Goal: Check status: Check status

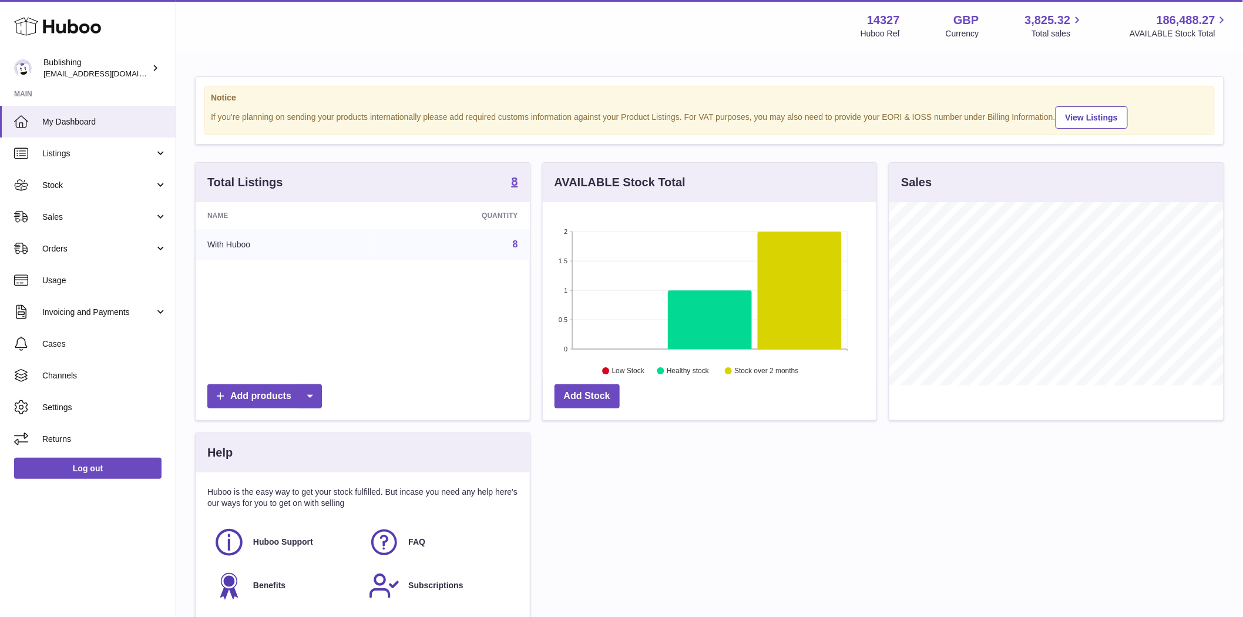
scroll to position [183, 334]
click at [61, 181] on span "Stock" at bounding box center [98, 185] width 112 height 11
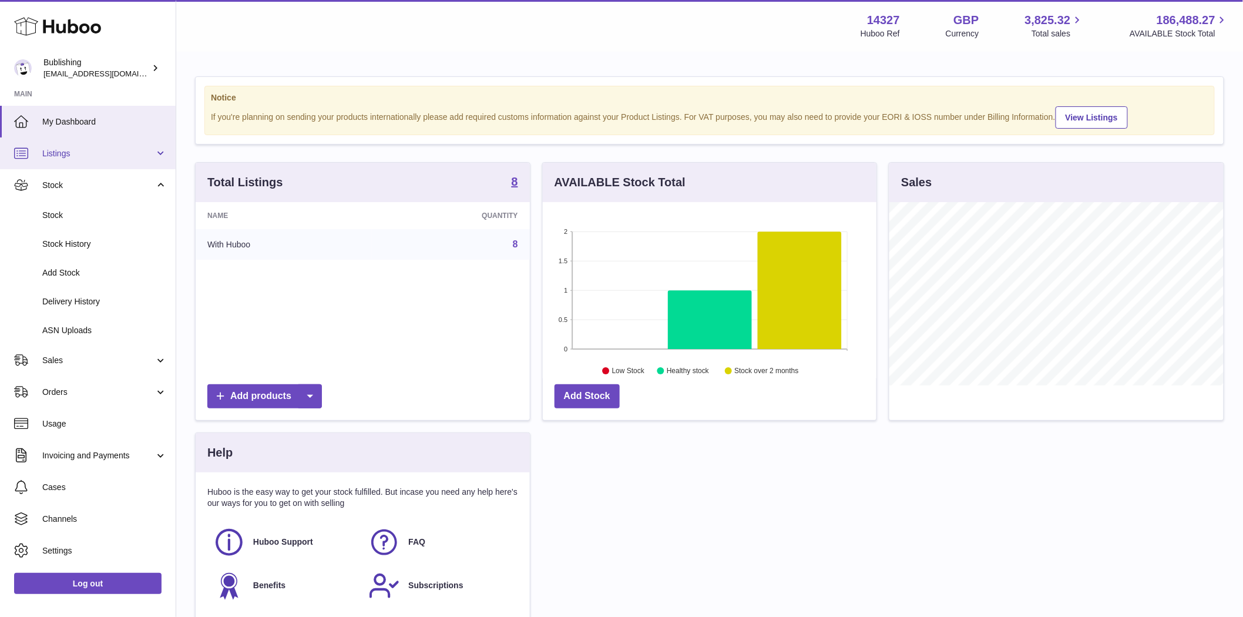
click at [56, 156] on span "Listings" at bounding box center [98, 153] width 112 height 11
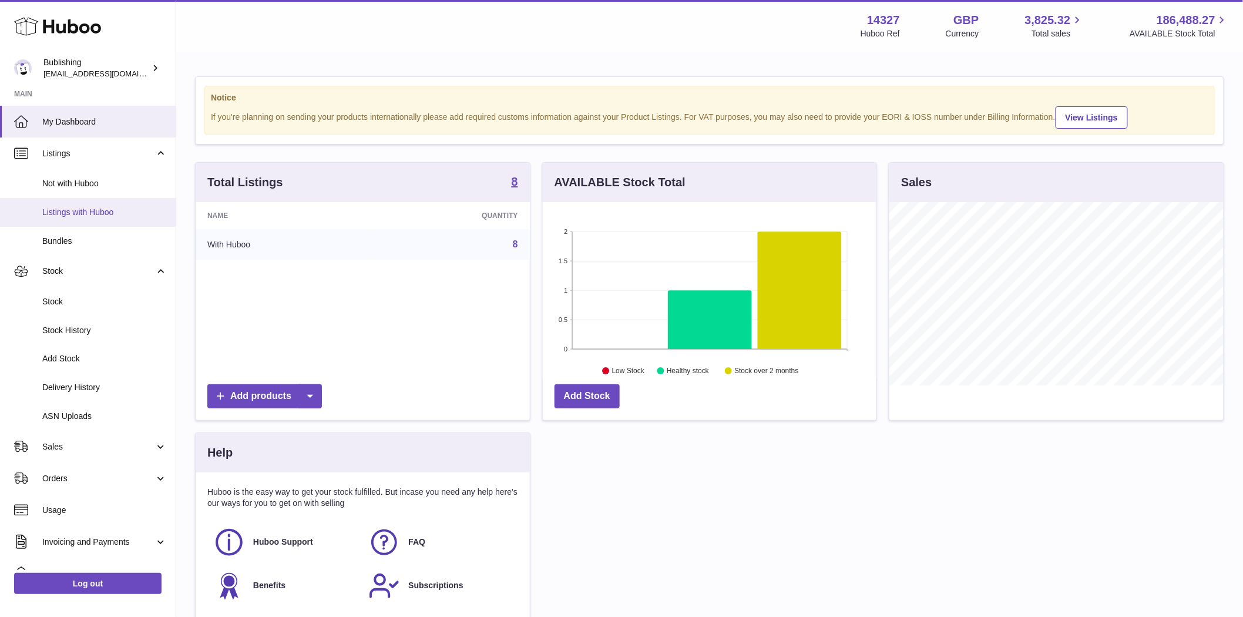
click at [75, 210] on span "Listings with Huboo" at bounding box center [104, 212] width 125 height 11
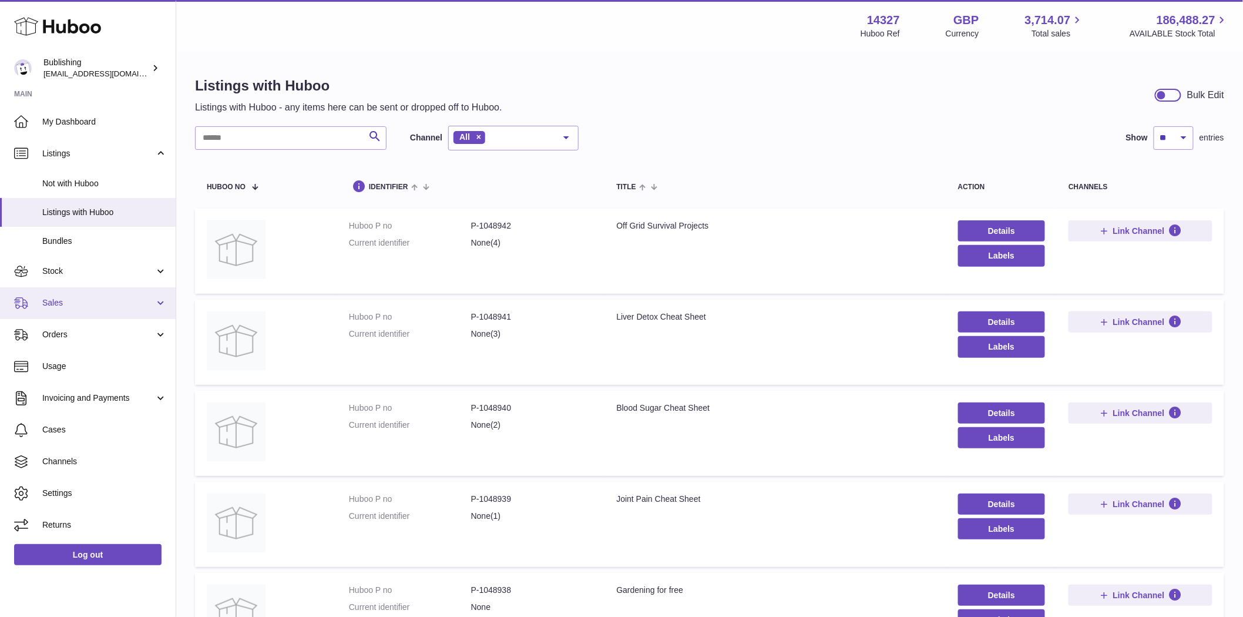
click at [68, 304] on span "Sales" at bounding box center [98, 302] width 112 height 11
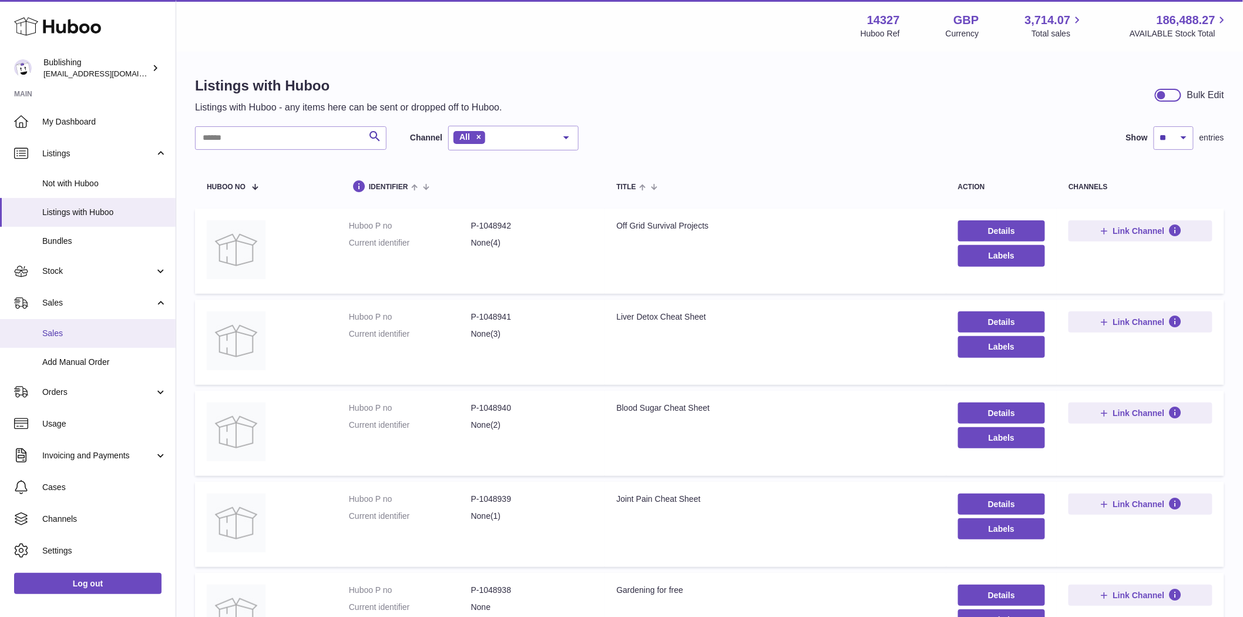
click at [80, 337] on span "Sales" at bounding box center [104, 333] width 125 height 11
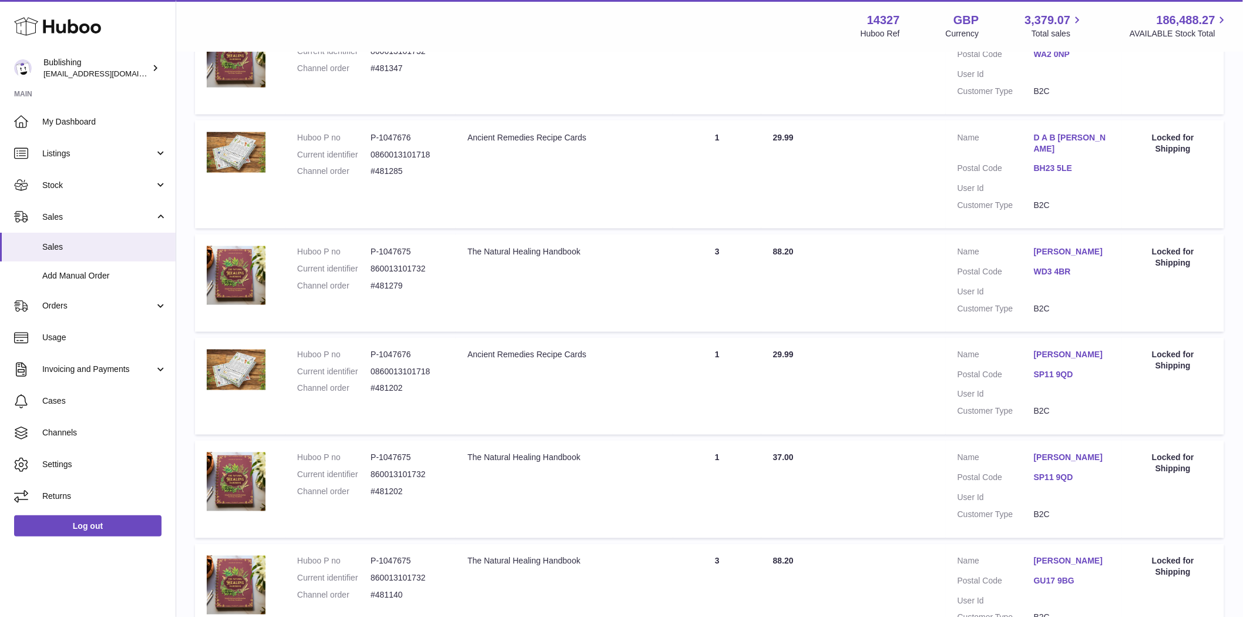
scroll to position [832, 0]
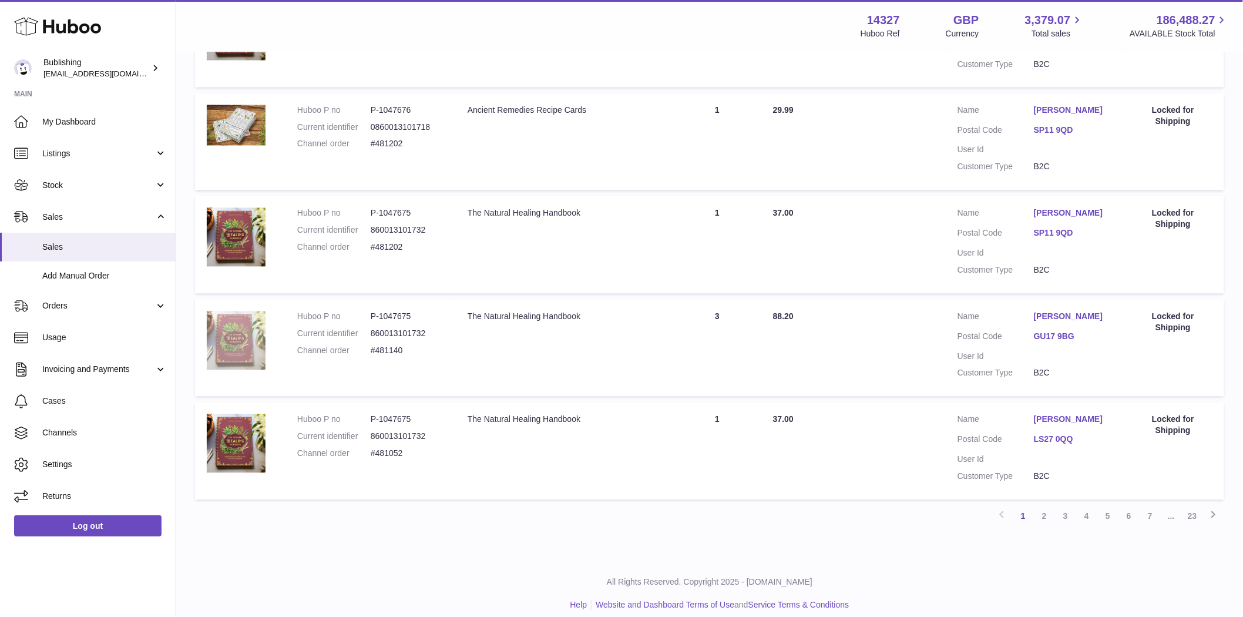
click at [231, 338] on img at bounding box center [236, 340] width 59 height 59
click at [244, 115] on img at bounding box center [236, 125] width 59 height 41
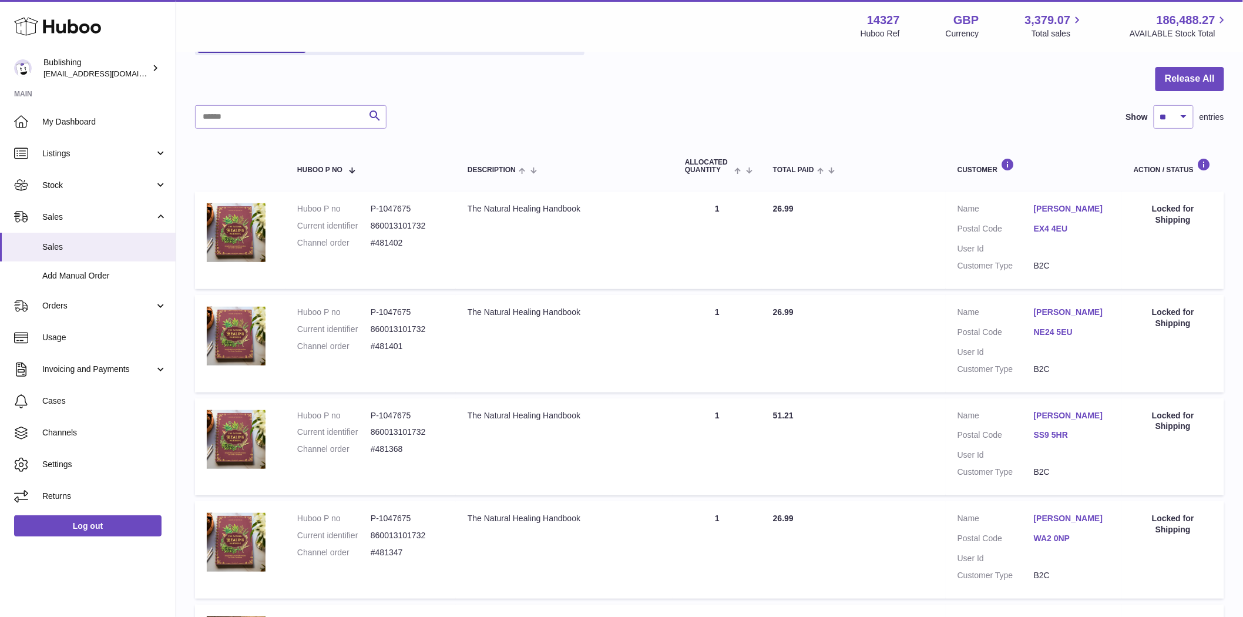
scroll to position [0, 0]
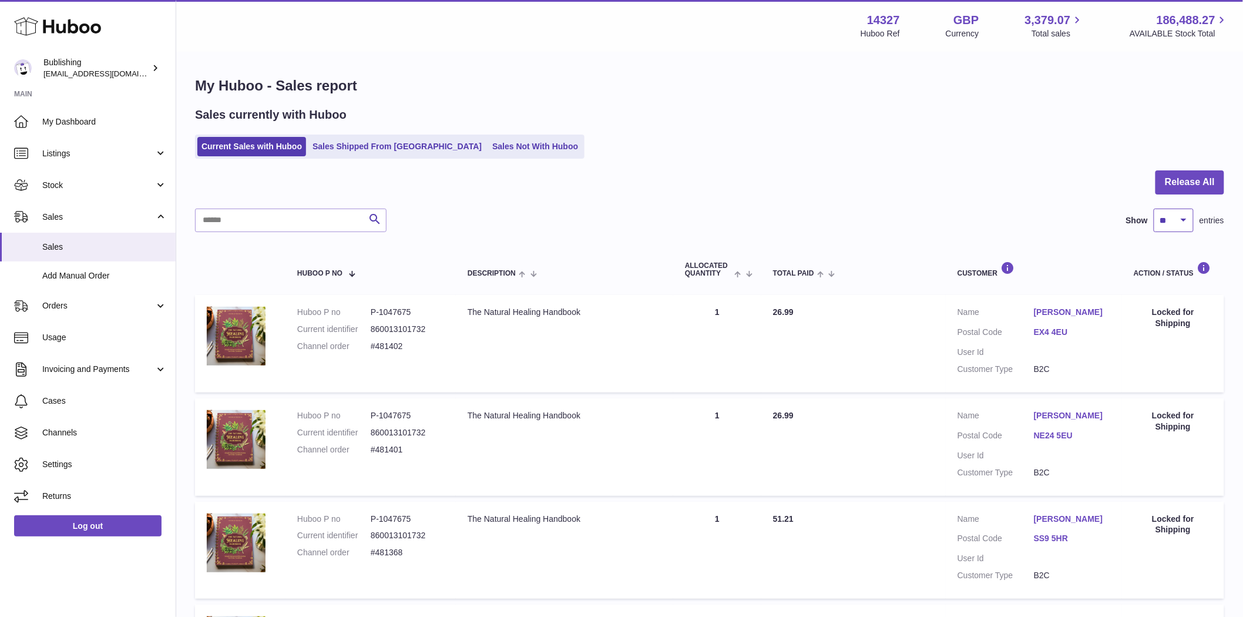
click at [1182, 216] on select "** ** ** ***" at bounding box center [1174, 221] width 40 height 24
select select "***"
click at [1154, 209] on select "** ** ** ***" at bounding box center [1174, 221] width 40 height 24
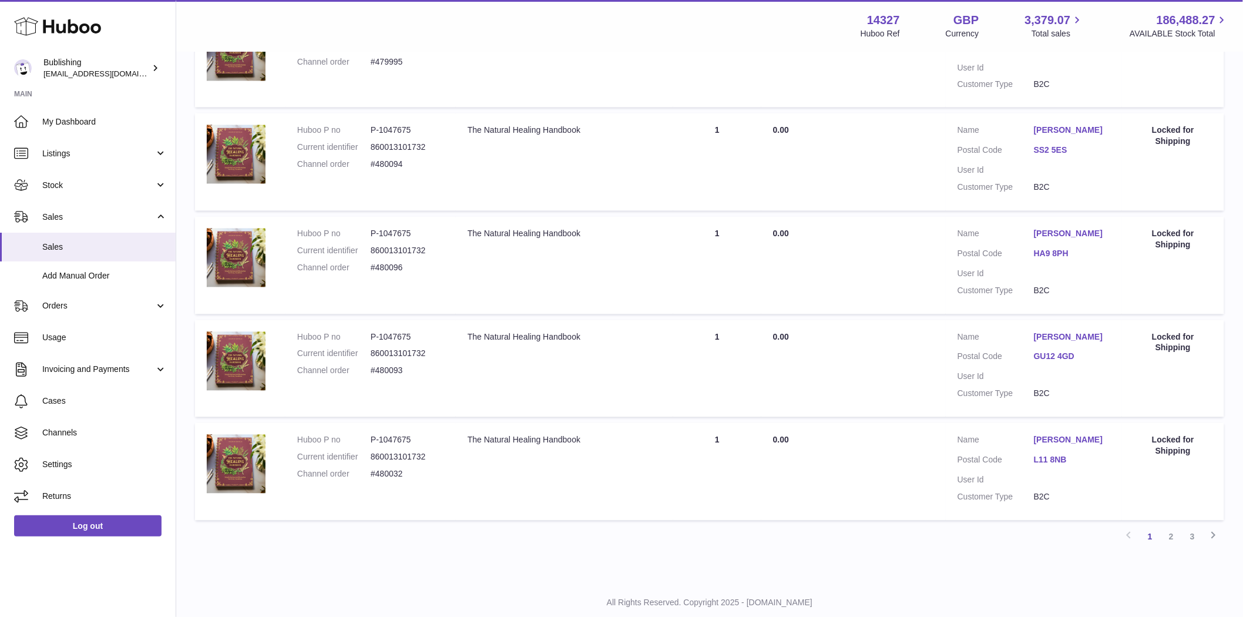
scroll to position [10204, 0]
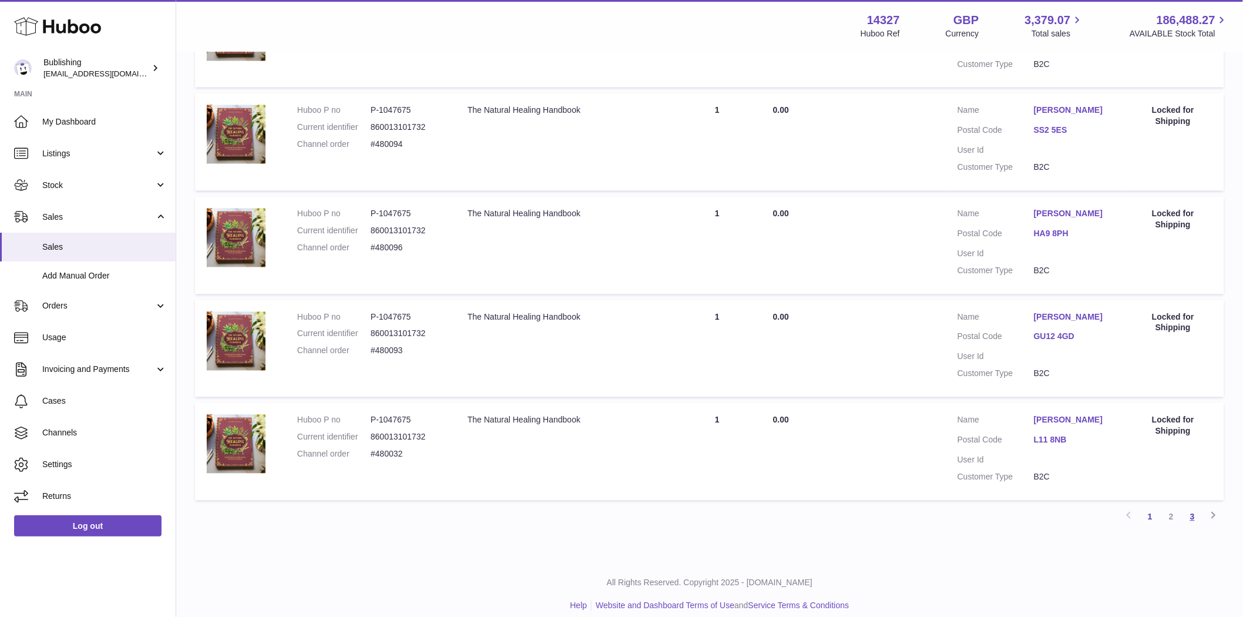
click at [1194, 509] on link "3" at bounding box center [1192, 516] width 21 height 21
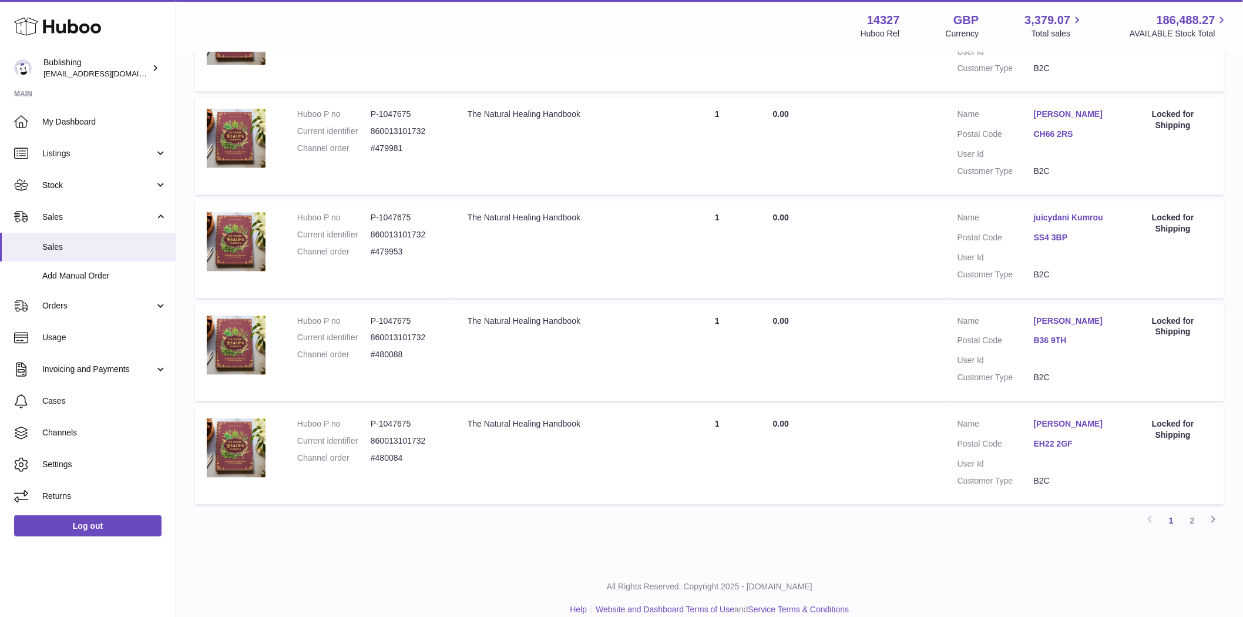
scroll to position [10204, 0]
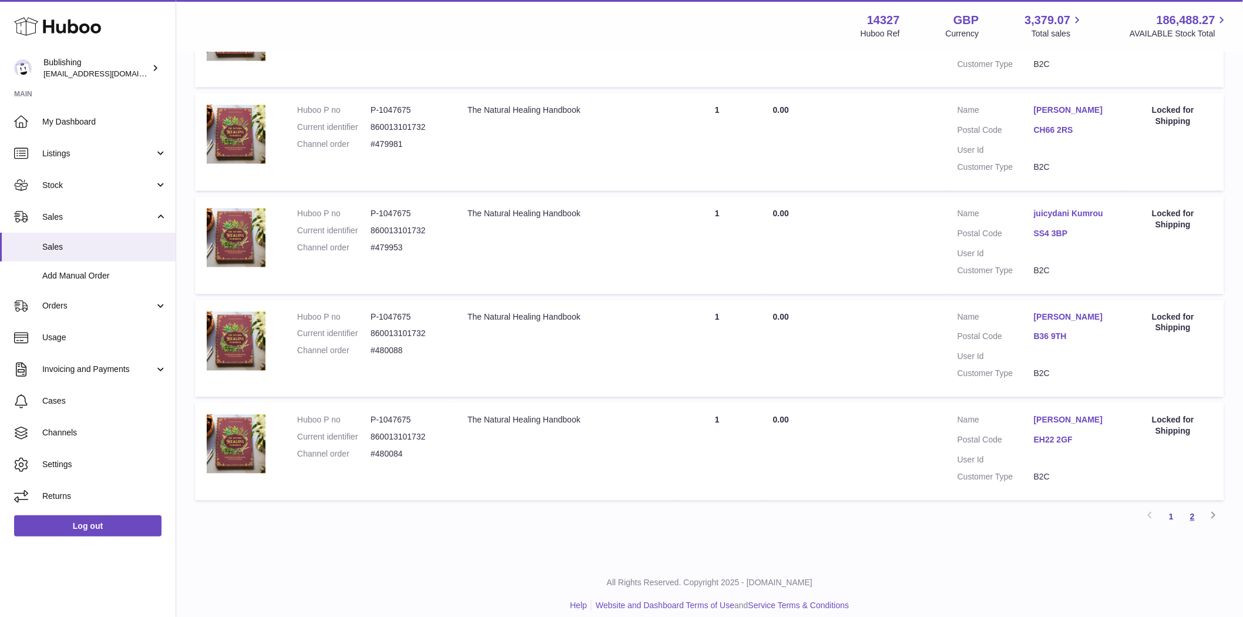
click at [1194, 506] on link "2" at bounding box center [1192, 516] width 21 height 21
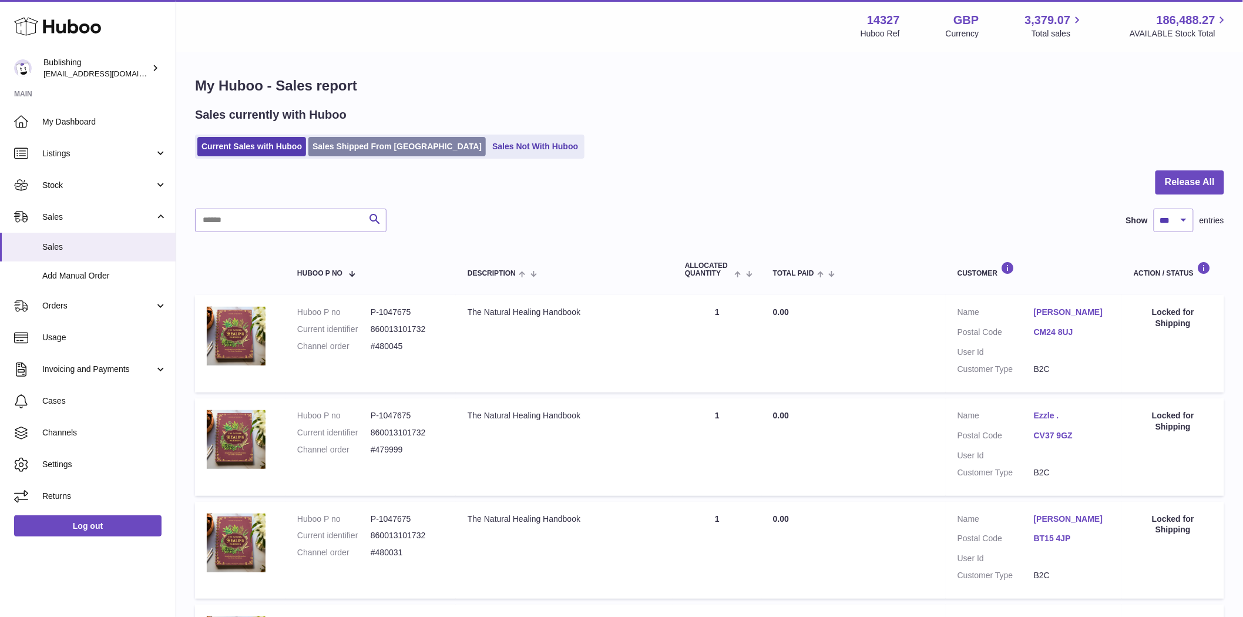
click at [365, 138] on link "Sales Shipped From Huboo" at bounding box center [396, 146] width 177 height 19
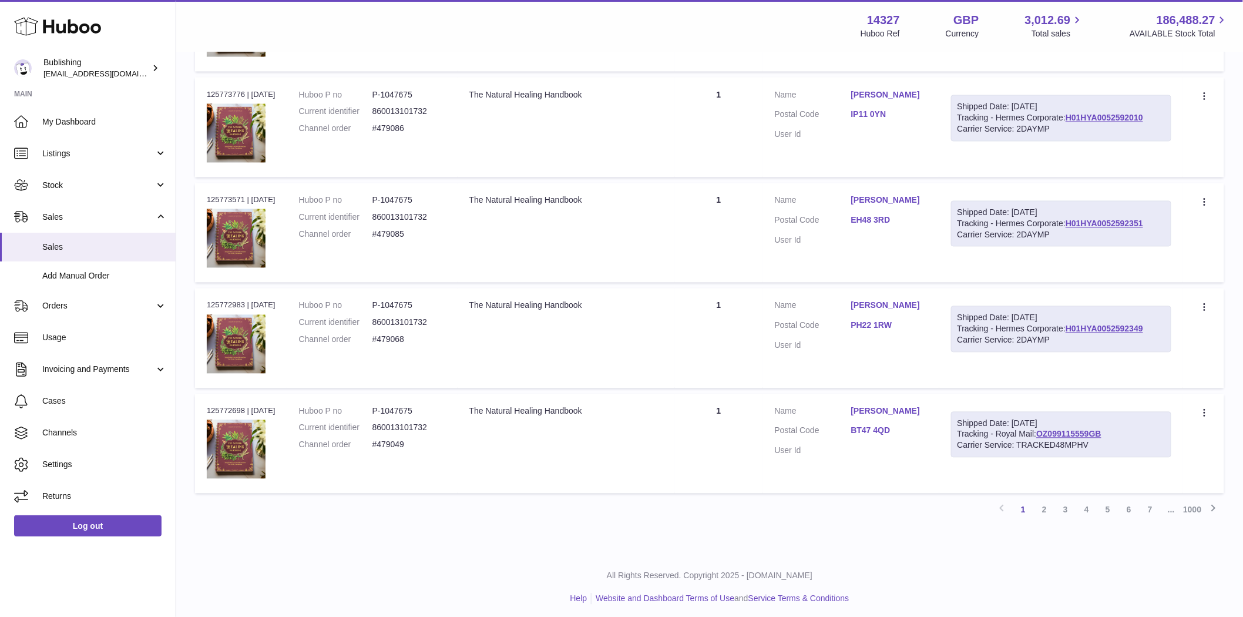
scroll to position [835, 0]
drag, startPoint x: 425, startPoint y: 403, endPoint x: 389, endPoint y: 422, distance: 41.0
click at [384, 412] on dd "P-1047675" at bounding box center [408, 409] width 73 height 11
click at [425, 420] on dd "860013101732" at bounding box center [408, 425] width 73 height 11
drag, startPoint x: 426, startPoint y: 404, endPoint x: 386, endPoint y: 415, distance: 41.5
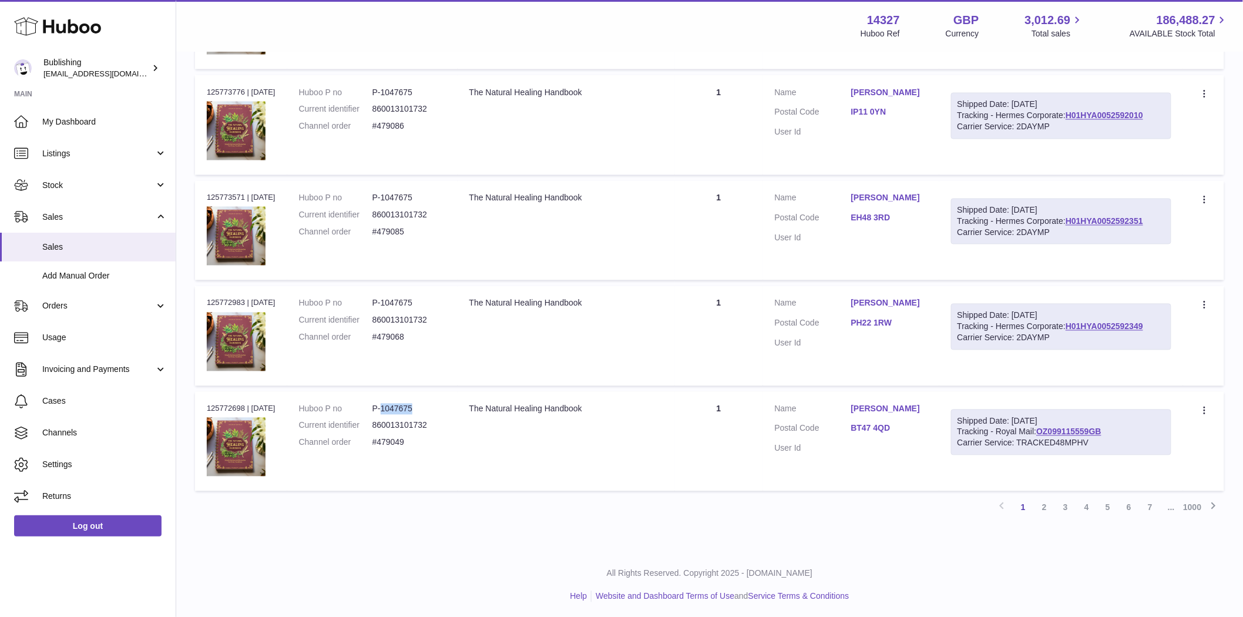
click at [386, 409] on dd "P-1047675" at bounding box center [408, 409] width 73 height 11
copy dd "1047675"
